Goal: Navigation & Orientation: Find specific page/section

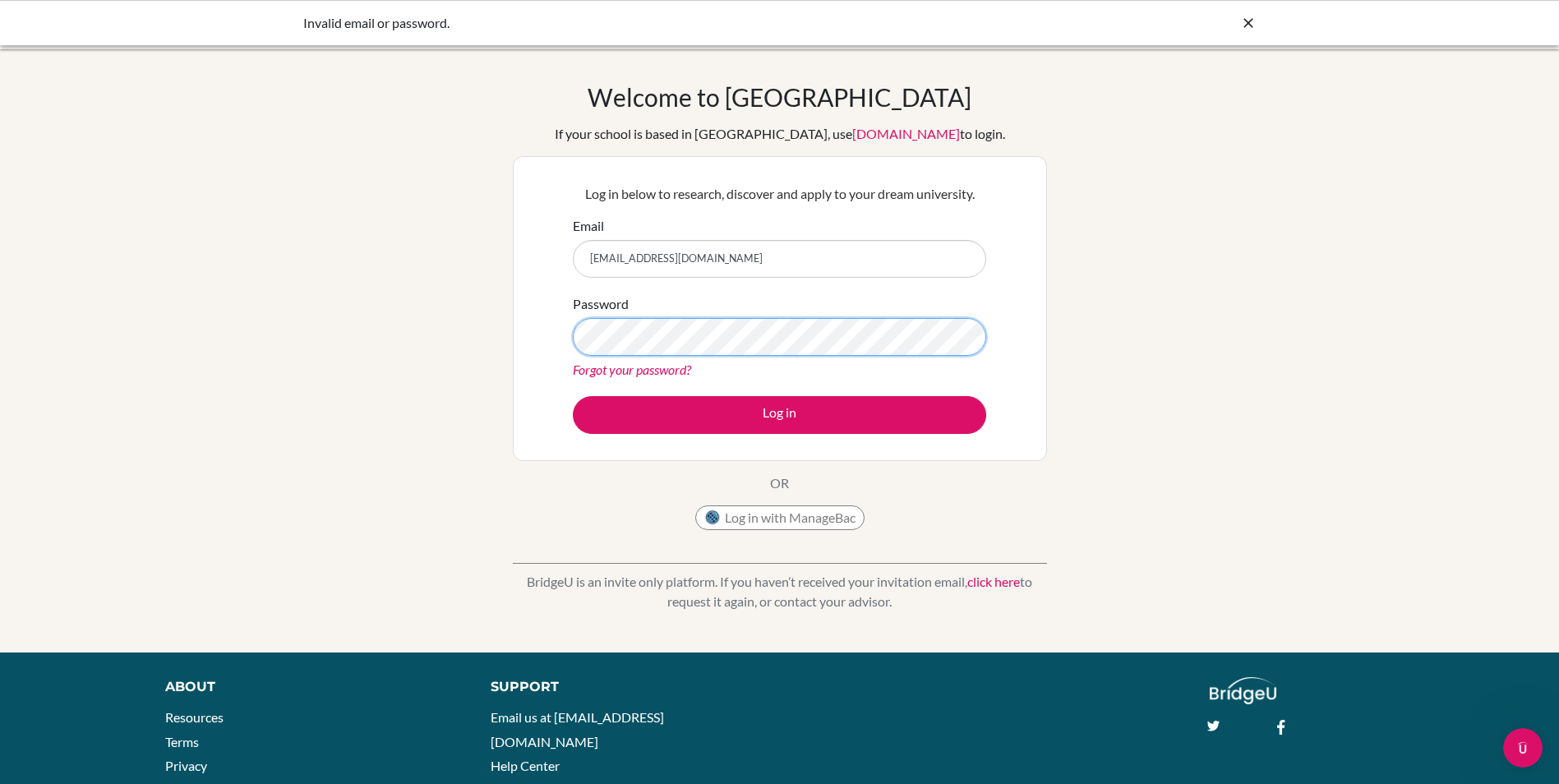
click at [395, 320] on div "Welcome to BridgeU If your school is based in China, use app.bridge-u.com.cn to…" at bounding box center [780, 350] width 1559 height 537
click at [552, 330] on div "Log in below to research, discover and apply to your dream university. Email [E…" at bounding box center [780, 309] width 534 height 305
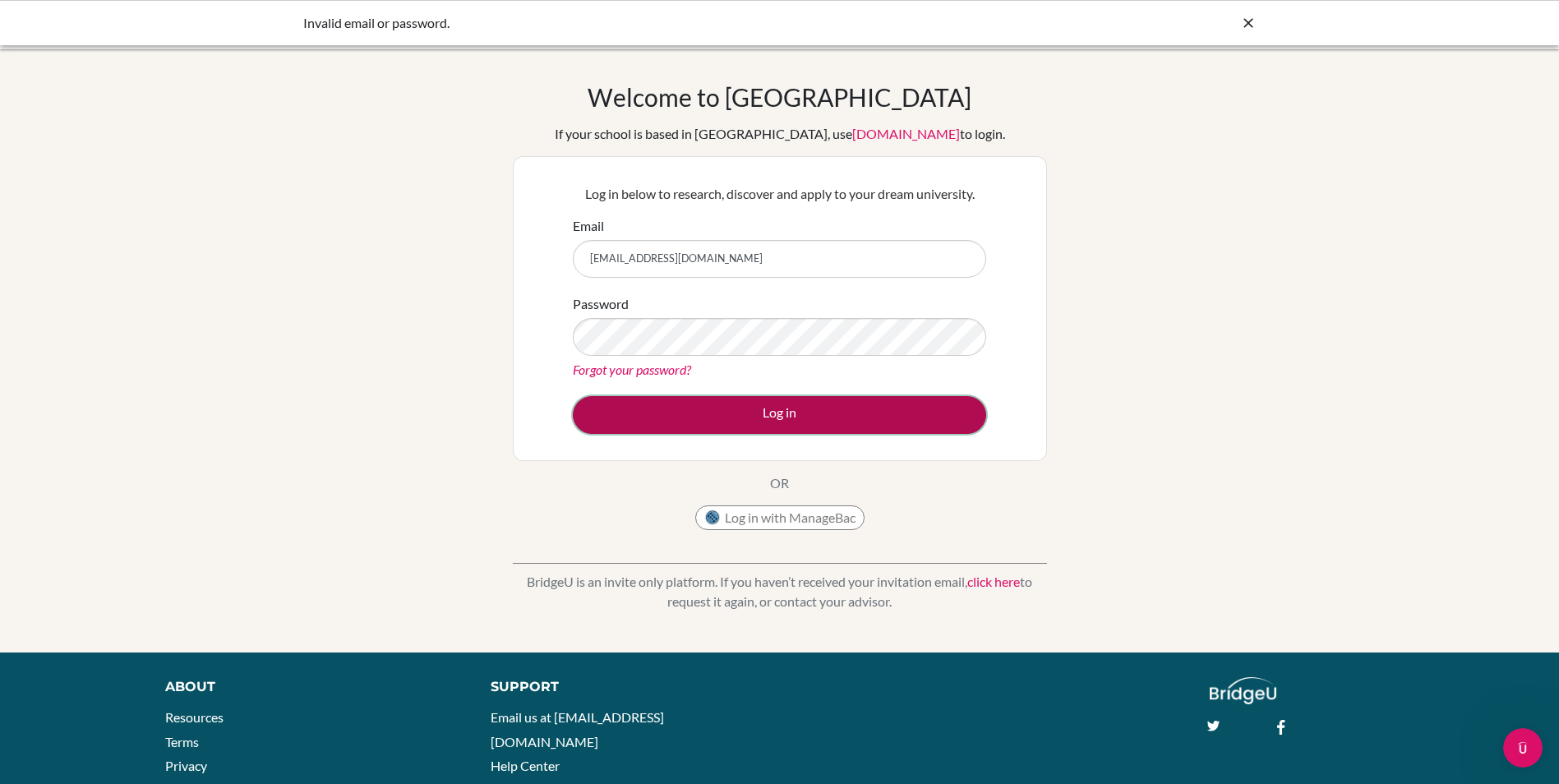
click at [756, 410] on button "Log in" at bounding box center [779, 415] width 413 height 38
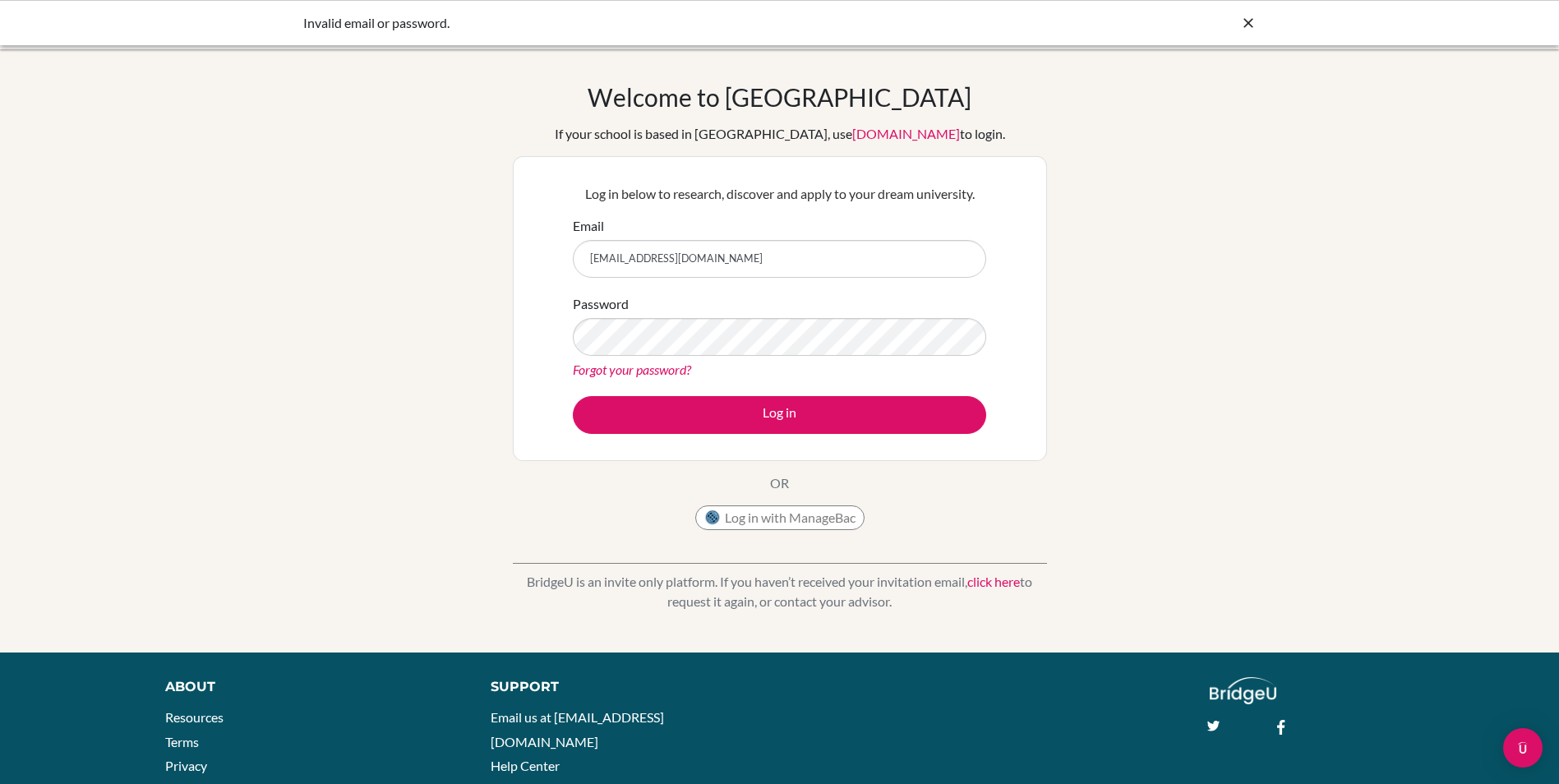
drag, startPoint x: 879, startPoint y: 252, endPoint x: 528, endPoint y: 248, distance: 351.0
click at [528, 248] on div "Log in below to research, discover and apply to your dream university. Email [E…" at bounding box center [780, 309] width 534 height 305
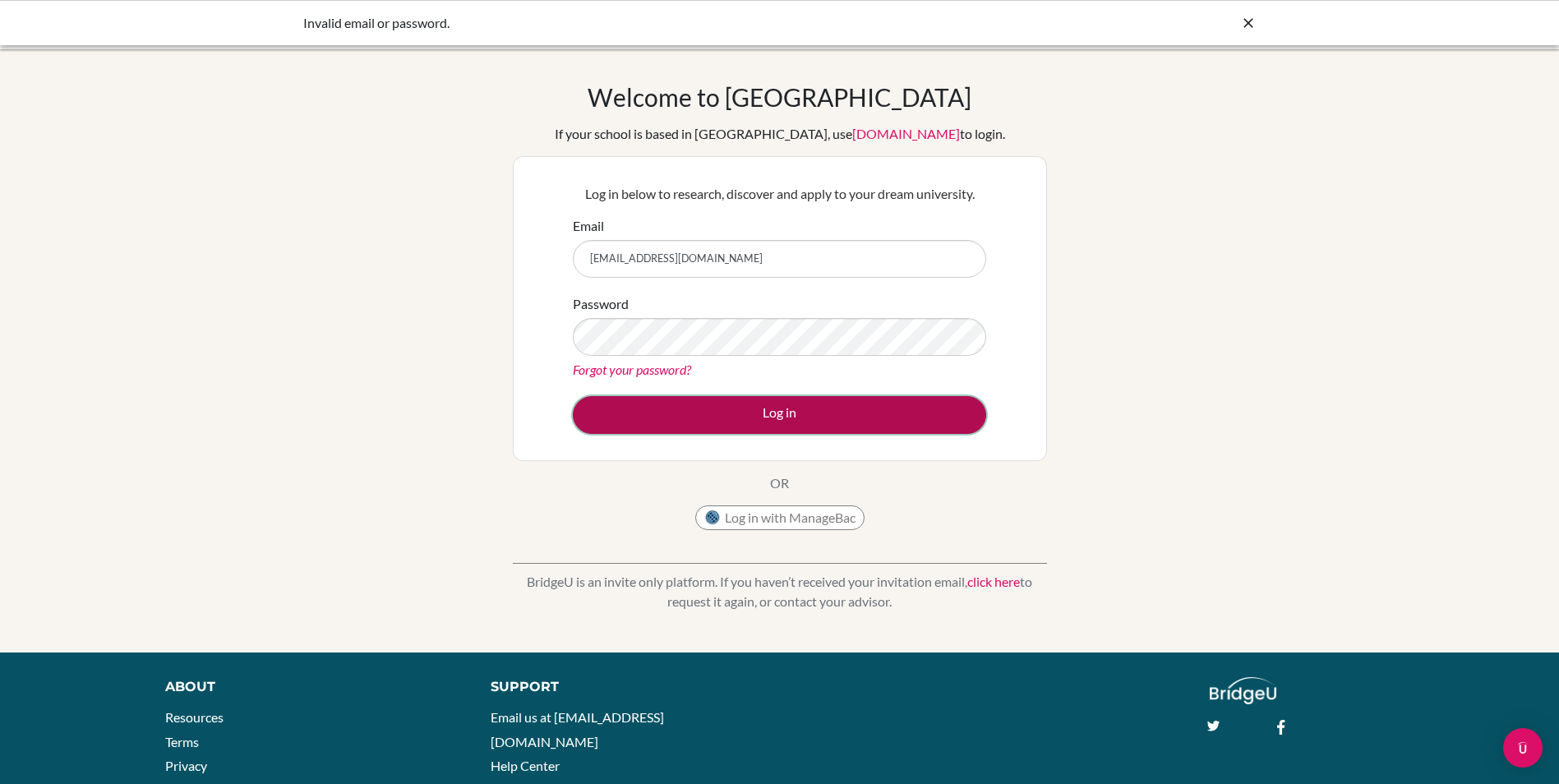
click at [774, 423] on button "Log in" at bounding box center [779, 415] width 413 height 38
click at [709, 423] on button "Log in" at bounding box center [779, 415] width 413 height 38
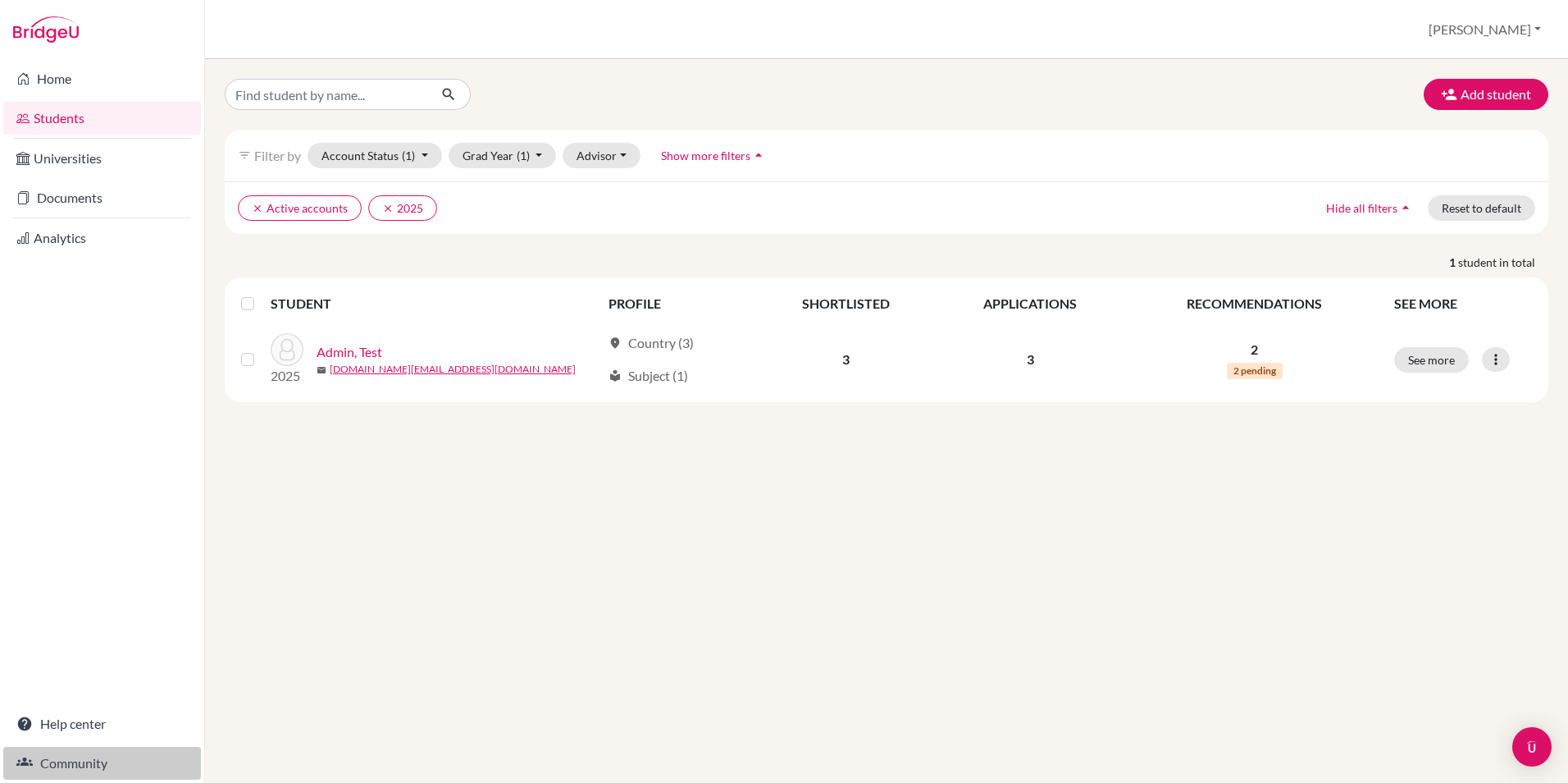
click at [79, 766] on link "Community" at bounding box center [102, 763] width 198 height 32
